Goal: Transaction & Acquisition: Purchase product/service

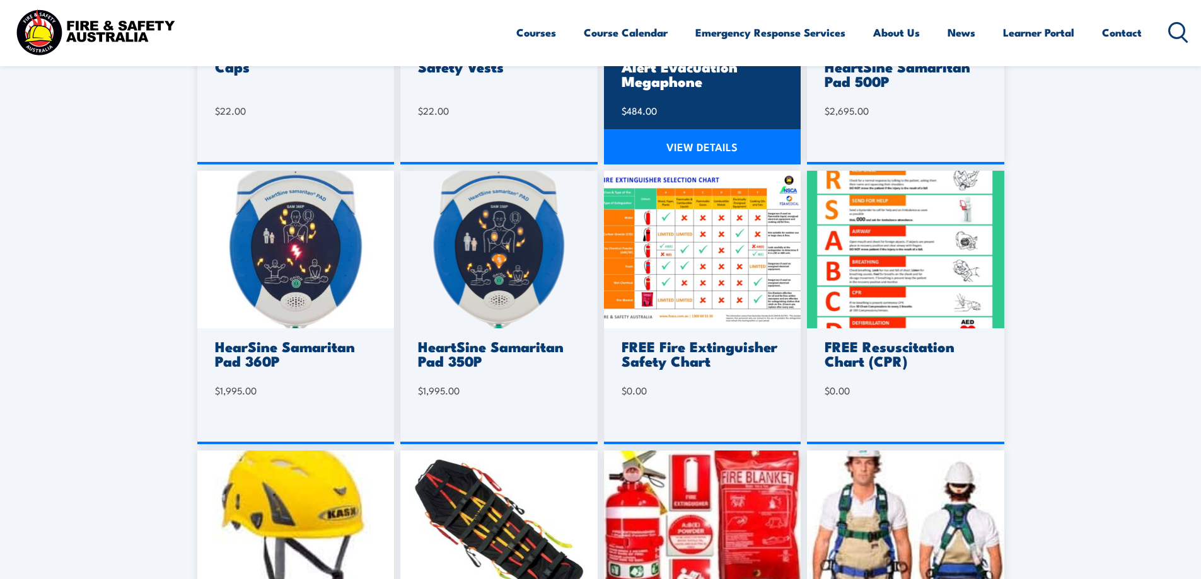
scroll to position [567, 0]
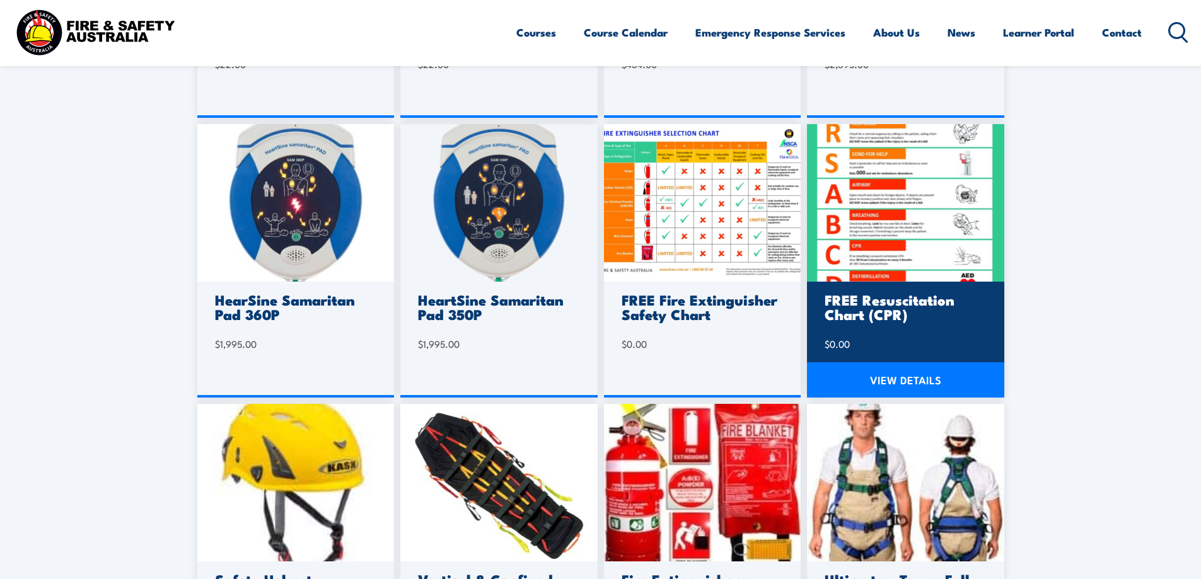
click at [875, 242] on img at bounding box center [905, 203] width 197 height 158
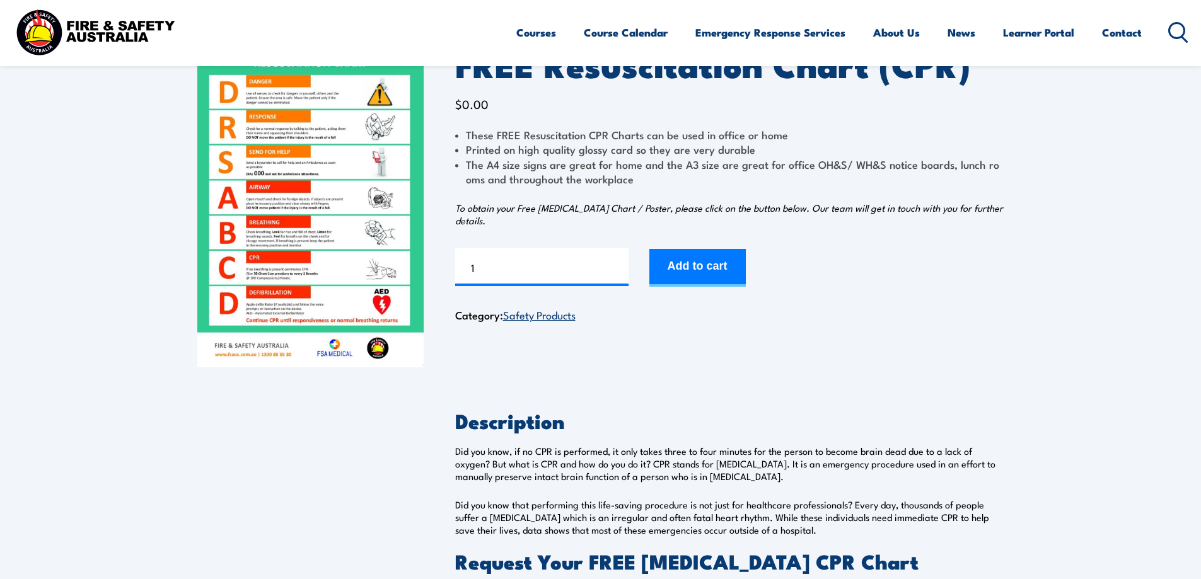
scroll to position [63, 0]
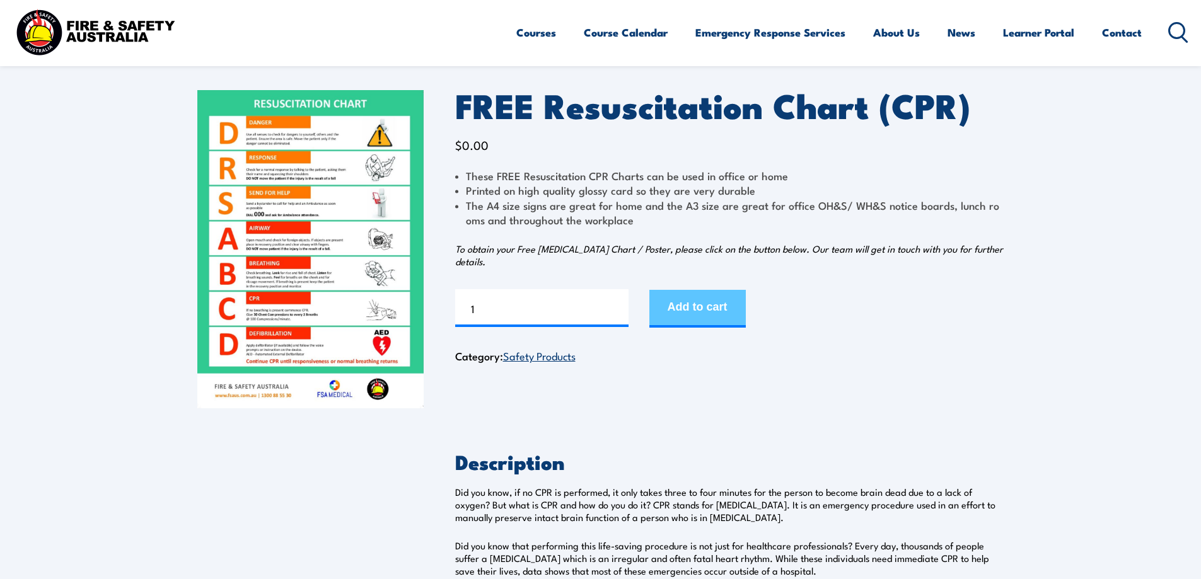
click at [701, 311] on button "Add to cart" at bounding box center [697, 309] width 96 height 38
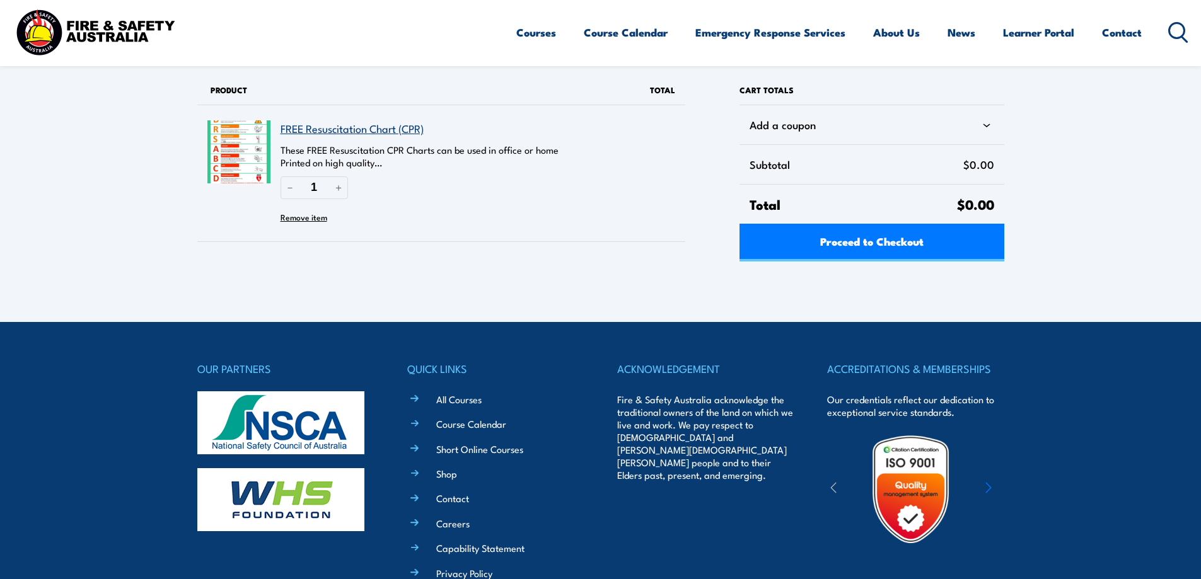
click at [802, 264] on div "Cart totals Add a coupon Subtotal $0.00 Total $0.00 Proceed to Checkout" at bounding box center [863, 174] width 282 height 196
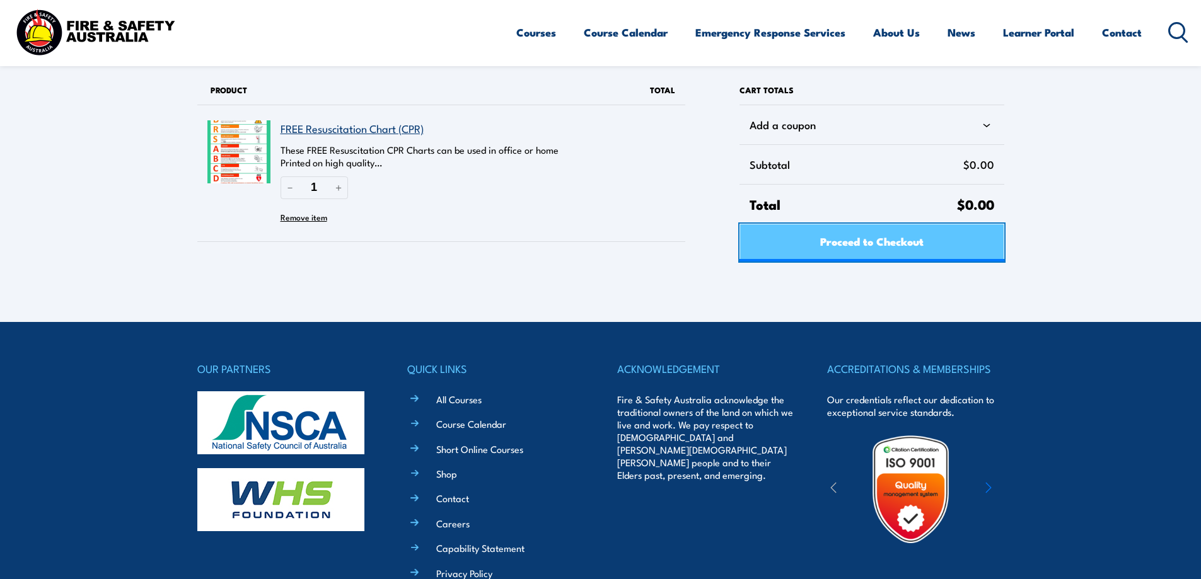
click at [805, 253] on link "Proceed to Checkout" at bounding box center [872, 243] width 264 height 38
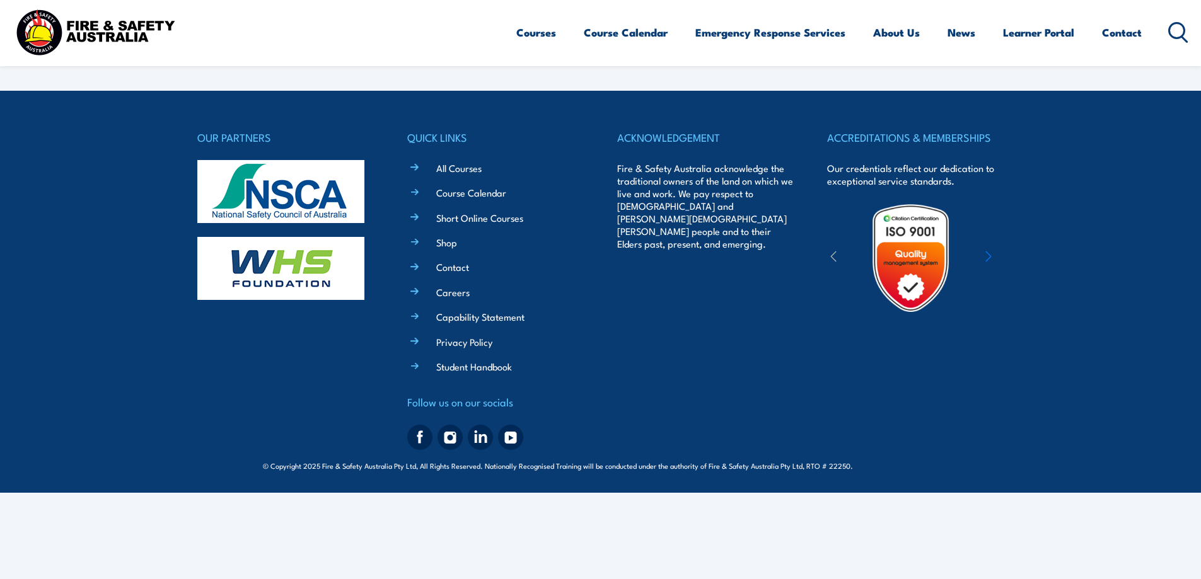
select select "VIC"
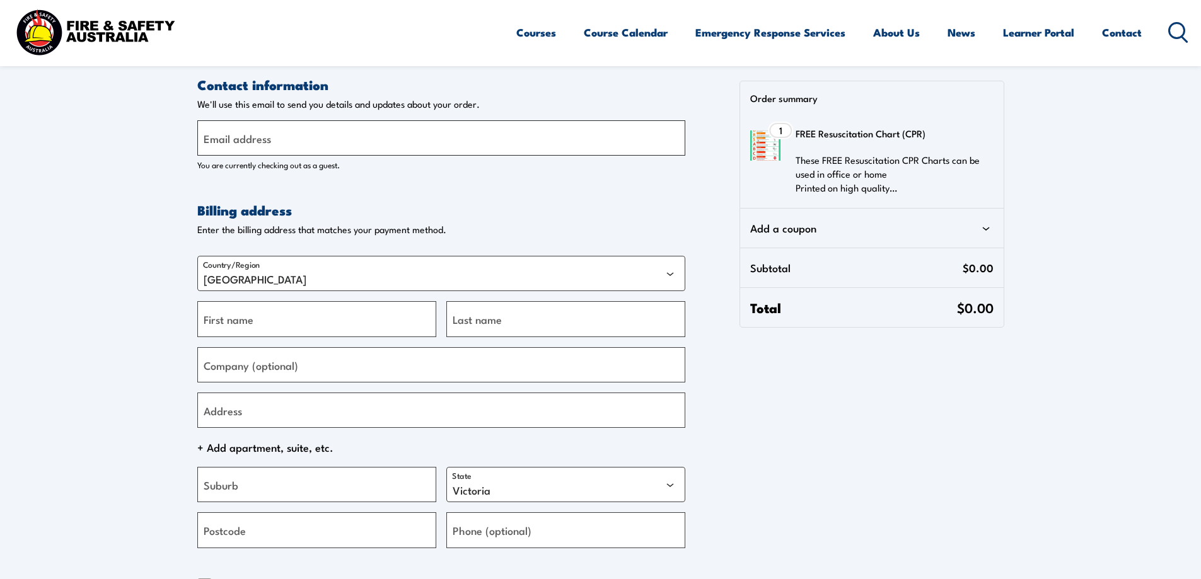
click at [323, 146] on input "Email address" at bounding box center [441, 137] width 488 height 35
type input "s"
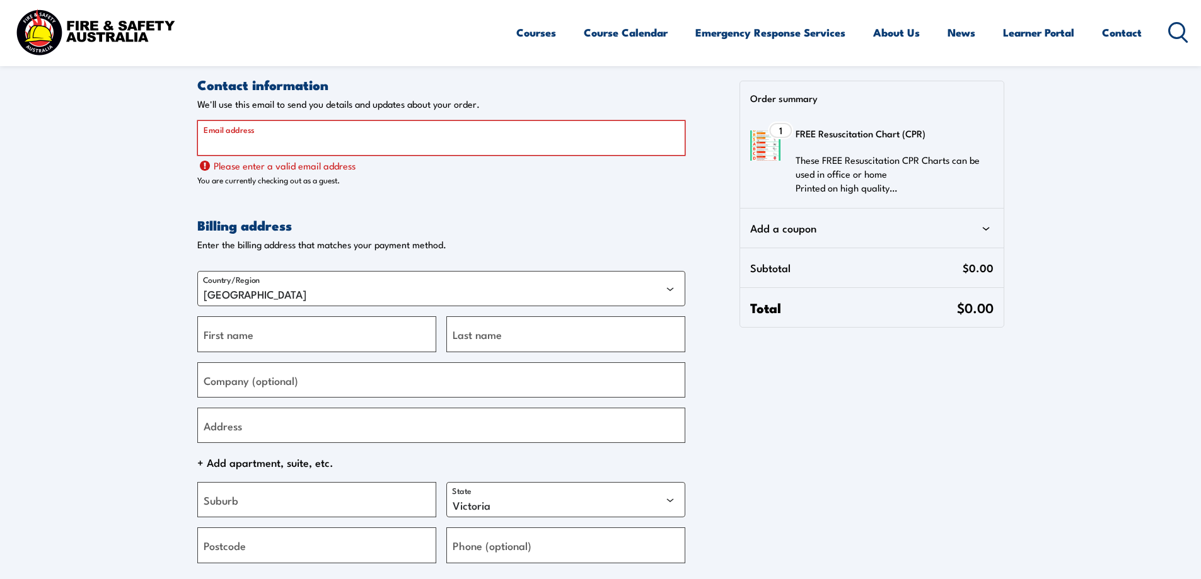
paste input "[EMAIL_ADDRESS][DOMAIN_NAME]"
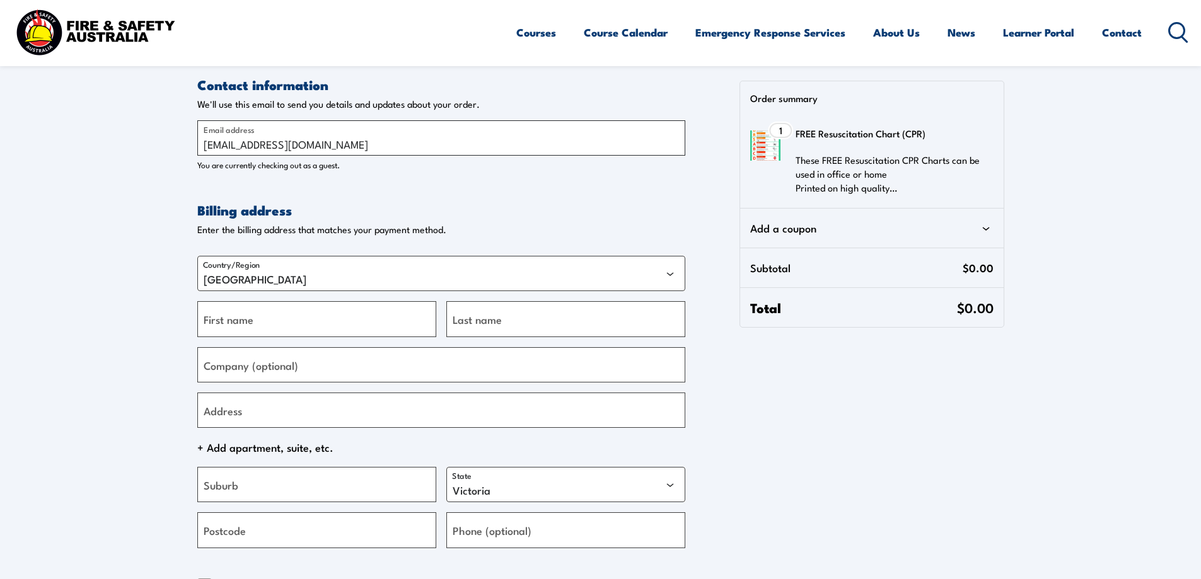
type input "[EMAIL_ADDRESS][DOMAIN_NAME]"
click at [293, 279] on select "[GEOGRAPHIC_DATA]" at bounding box center [441, 273] width 488 height 35
click at [265, 276] on select "[GEOGRAPHIC_DATA]" at bounding box center [441, 273] width 488 height 35
click at [328, 278] on select "[GEOGRAPHIC_DATA]" at bounding box center [441, 273] width 488 height 35
